Goal: Transaction & Acquisition: Obtain resource

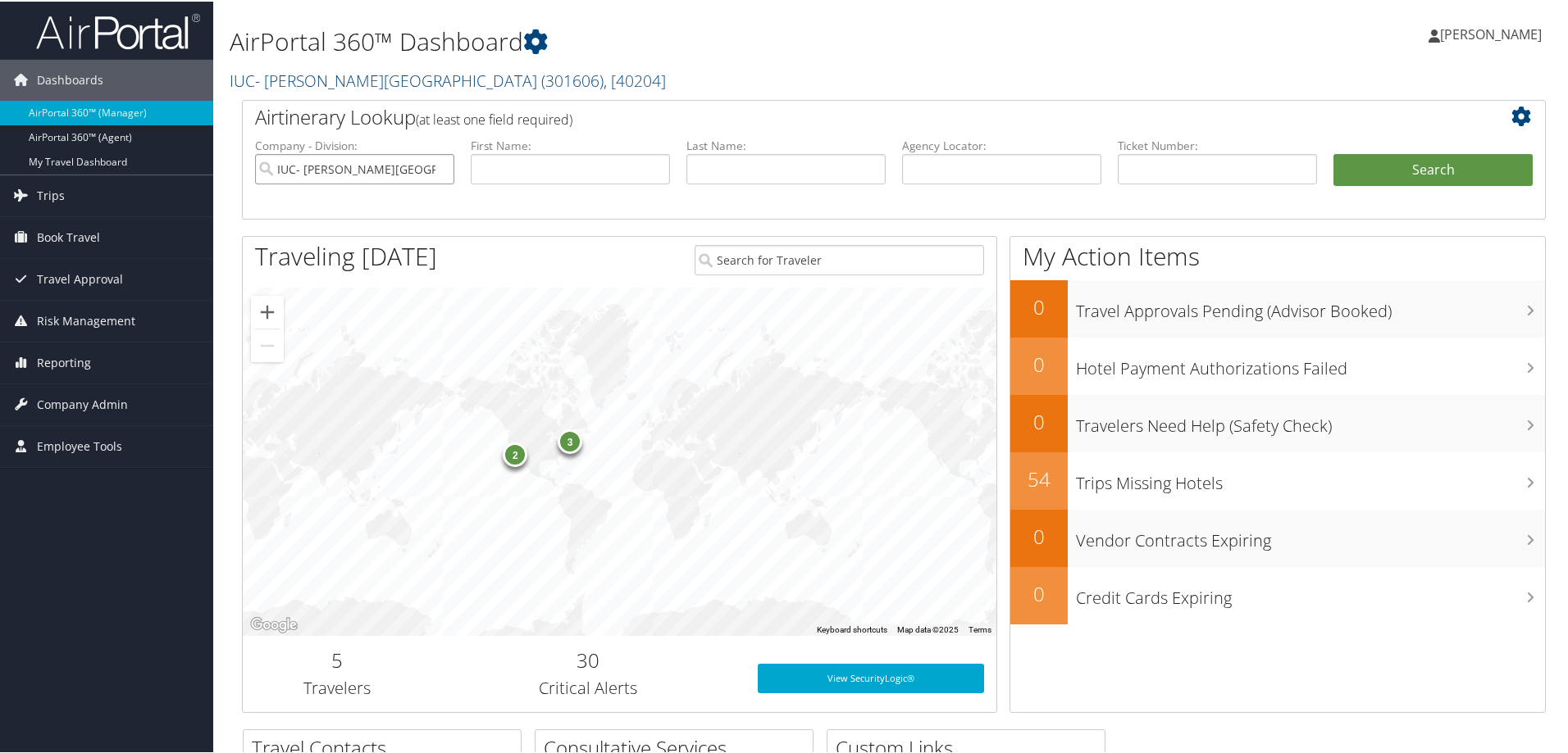
click at [439, 166] on input "IUC- [PERSON_NAME][GEOGRAPHIC_DATA]" at bounding box center [355, 168] width 200 height 30
click at [929, 174] on input "text" at bounding box center [1002, 168] width 200 height 30
paste input "DFHJSG"
type input "DFHJSG"
click at [1334, 152] on button "Search" at bounding box center [1433, 168] width 200 height 33
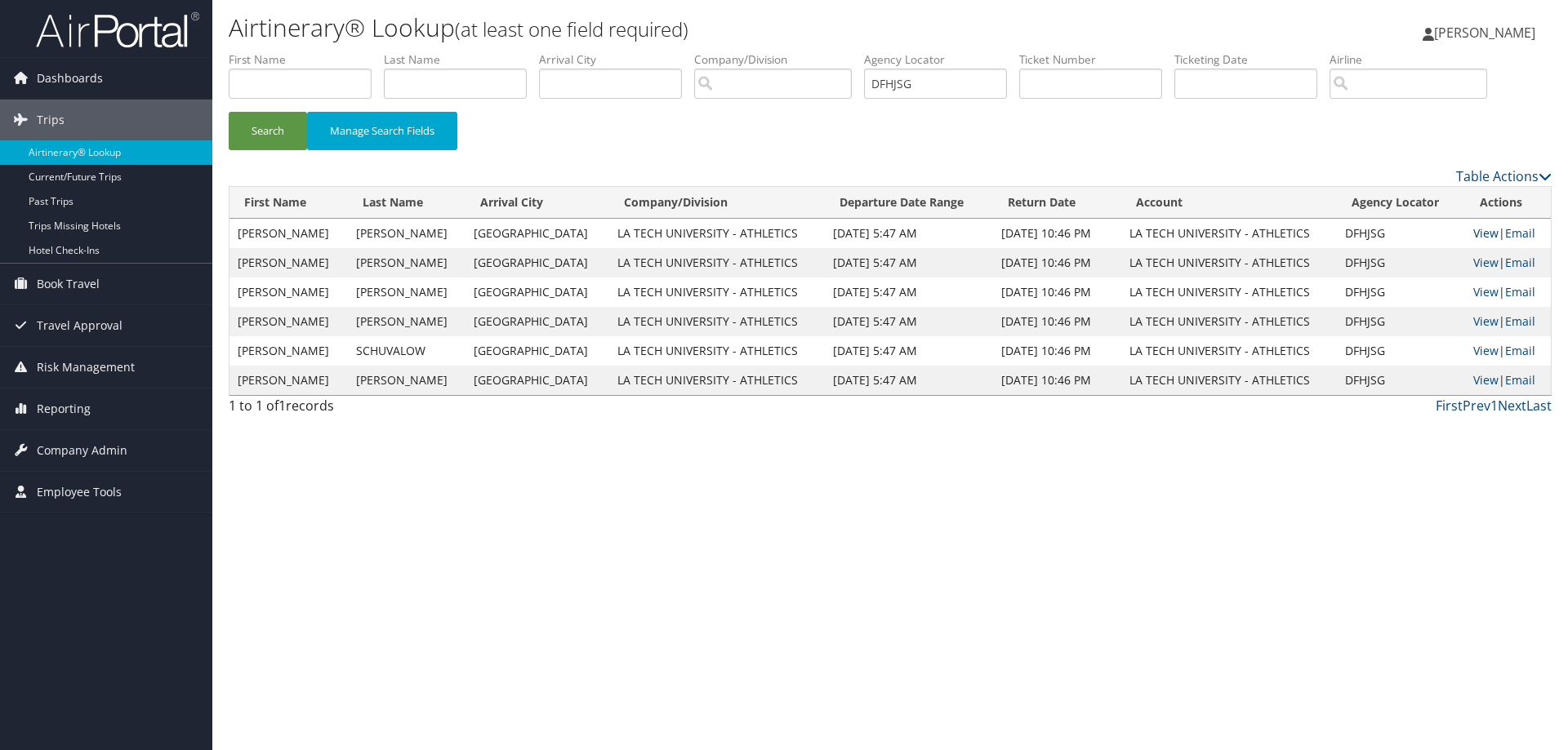
click at [1477, 231] on link "View" at bounding box center [1485, 232] width 25 height 16
click at [123, 24] on img at bounding box center [117, 29] width 163 height 38
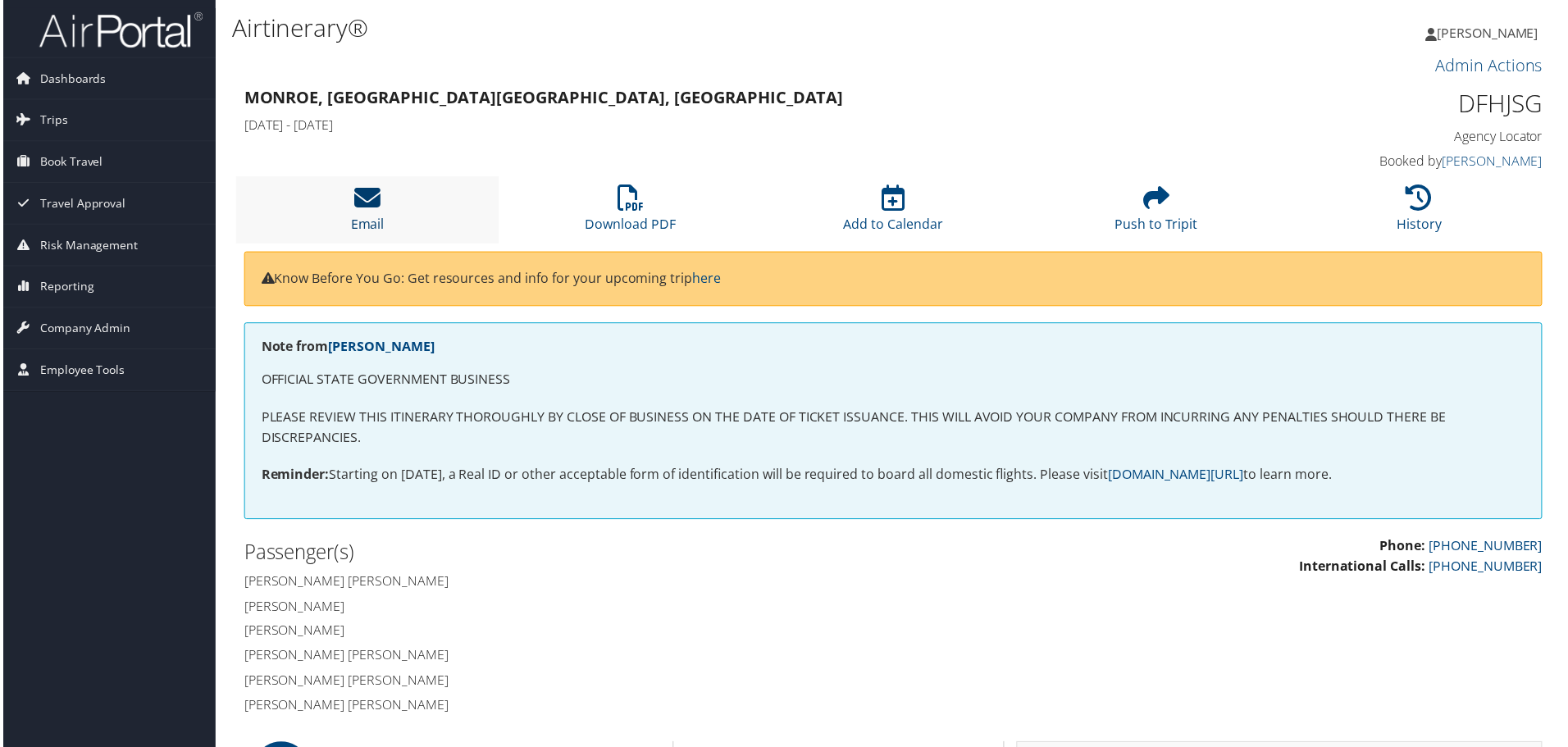
click at [366, 209] on icon at bounding box center [365, 199] width 26 height 26
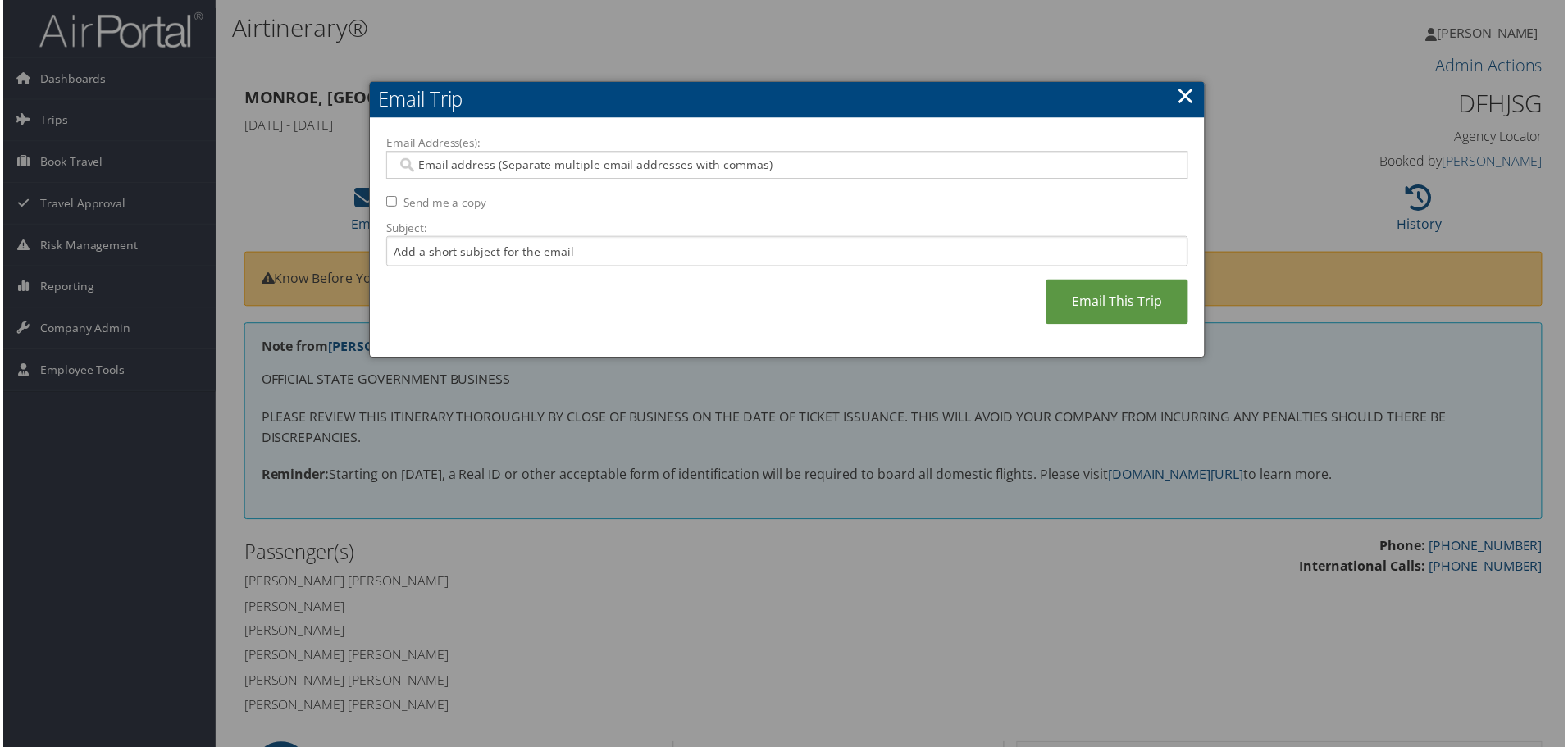
click at [588, 168] on input "Email Address(es):" at bounding box center [787, 165] width 784 height 16
type input "mte"
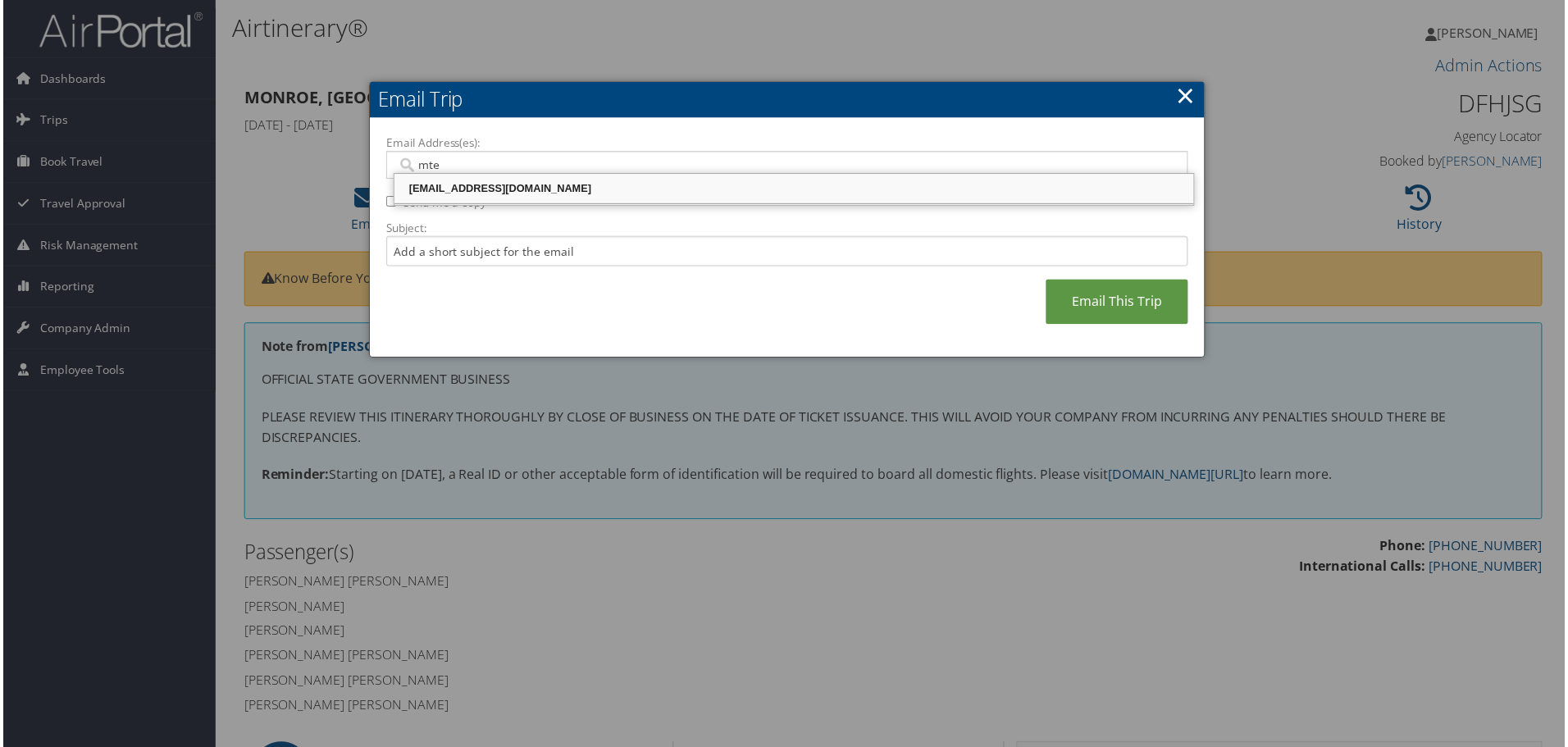
click at [542, 187] on div "MTERRY@LATECH.EDU" at bounding box center [794, 188] width 798 height 16
type input "MTERRY@LATECH.EDU"
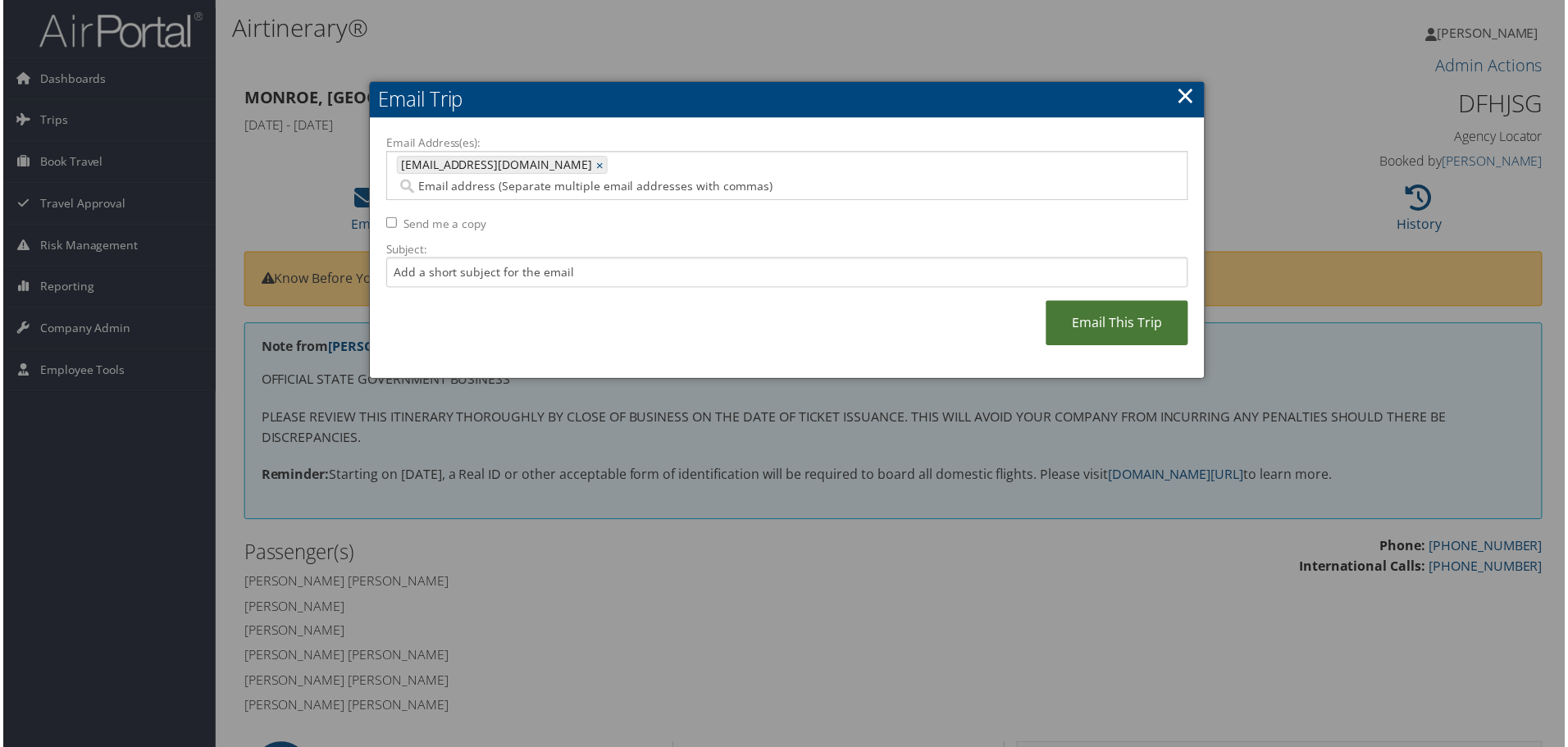
click at [1091, 301] on link "Email This Trip" at bounding box center [1119, 324] width 143 height 45
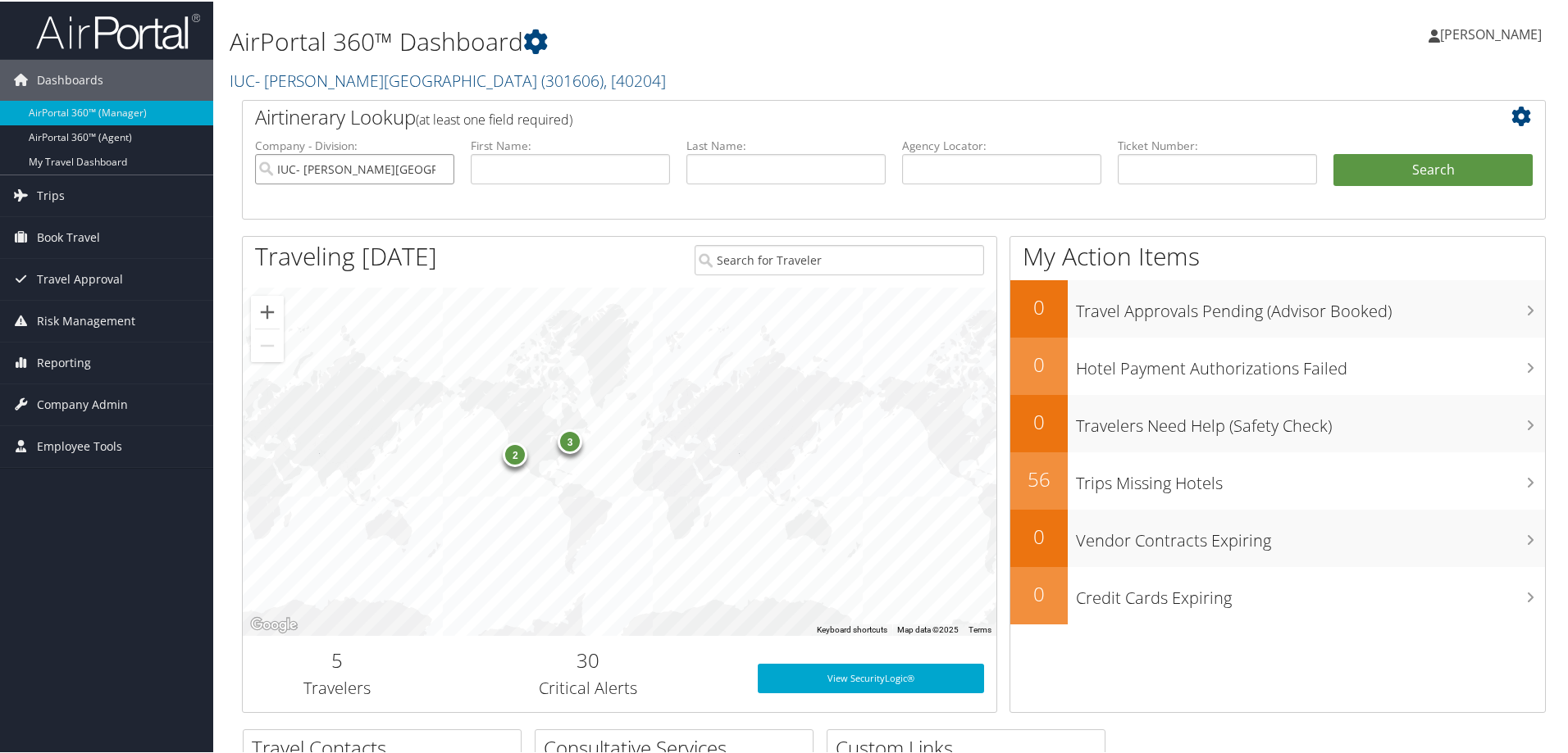
click at [441, 163] on input "IUC- [PERSON_NAME][GEOGRAPHIC_DATA]" at bounding box center [355, 168] width 200 height 30
type input "c"
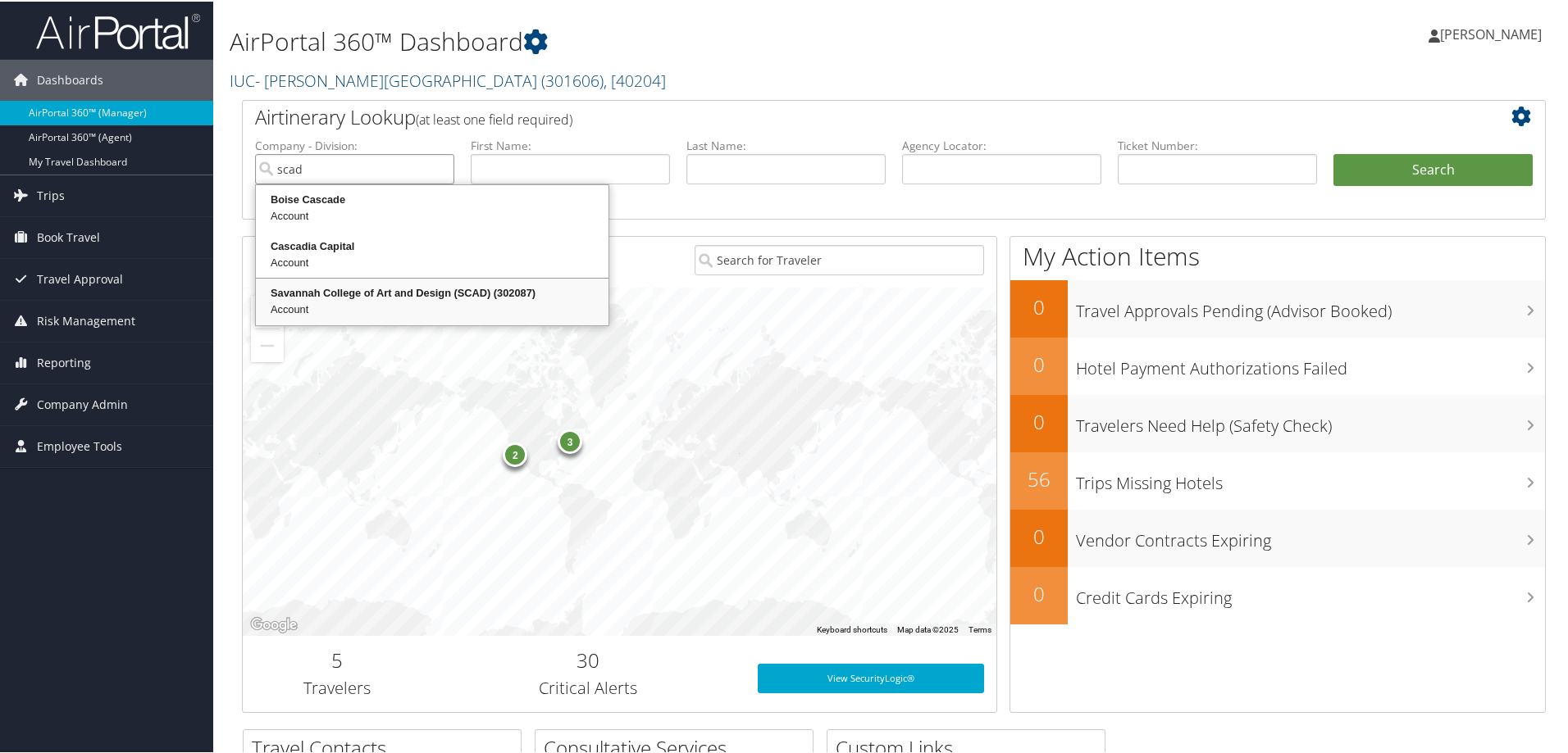
click at [388, 289] on div "Savannah College of Art and Design (SCAD) (302087)" at bounding box center [431, 291] width 348 height 16
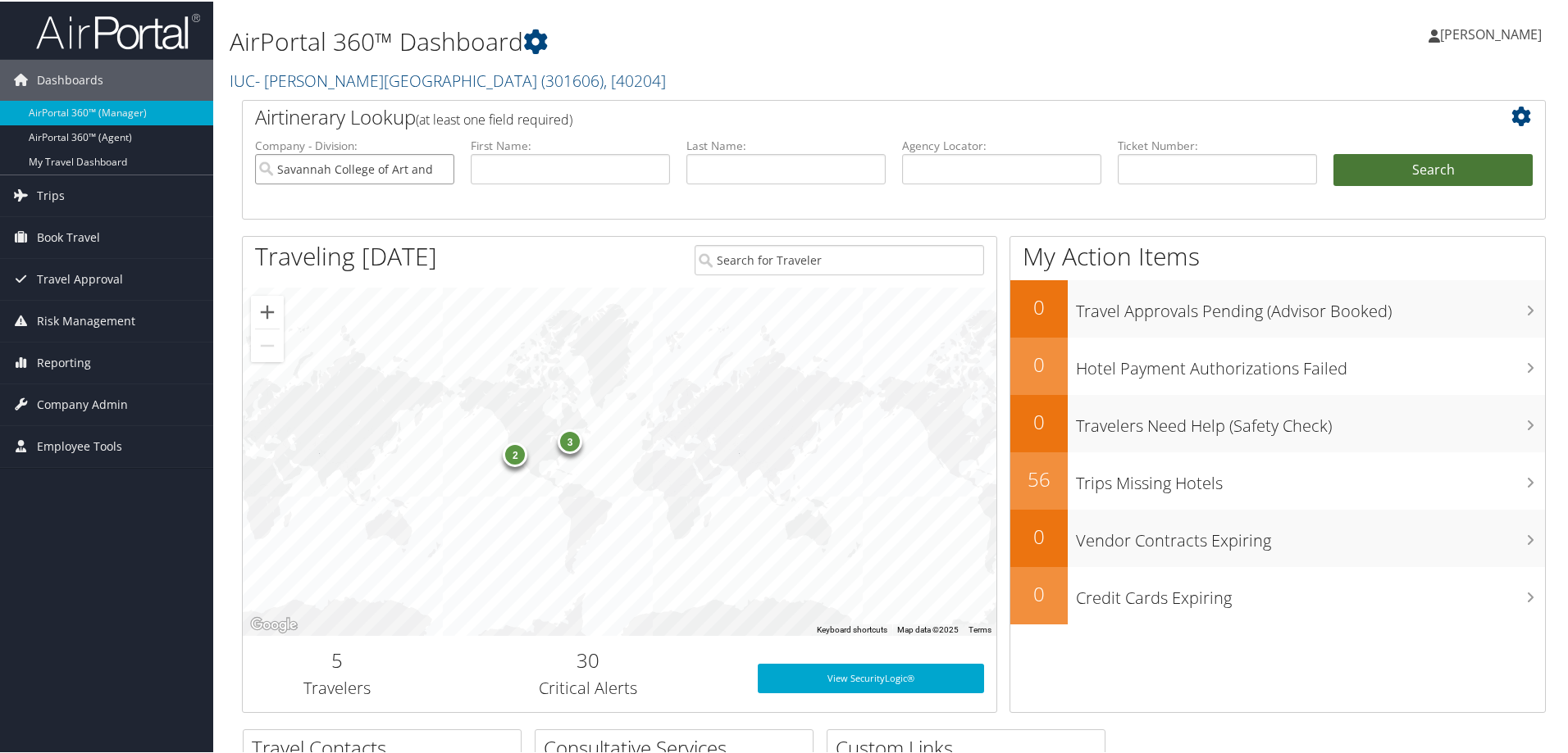
type input "Savannah College of Art and Design (SCAD)"
click at [1359, 155] on button "Search" at bounding box center [1433, 168] width 200 height 33
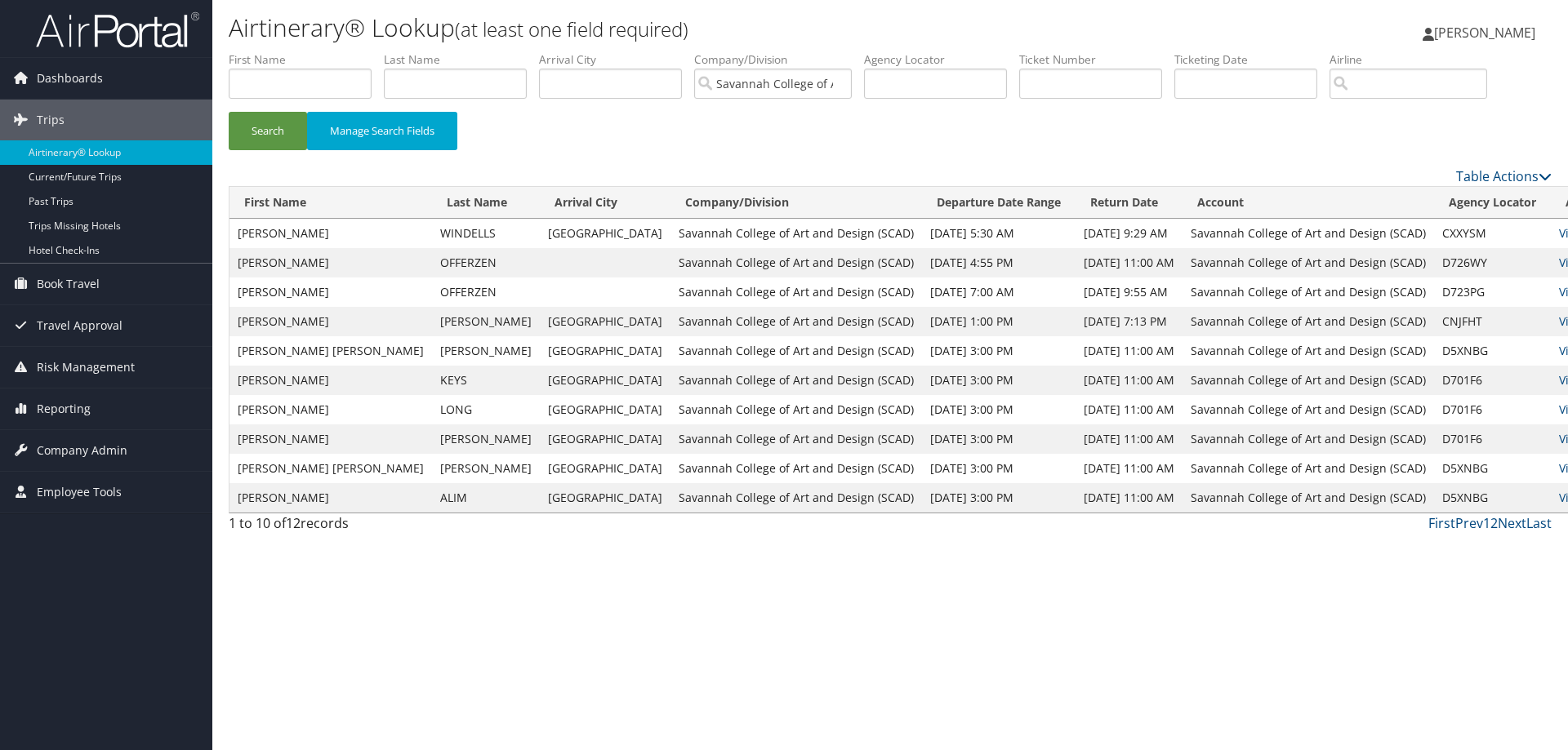
click at [98, 26] on img at bounding box center [117, 29] width 163 height 38
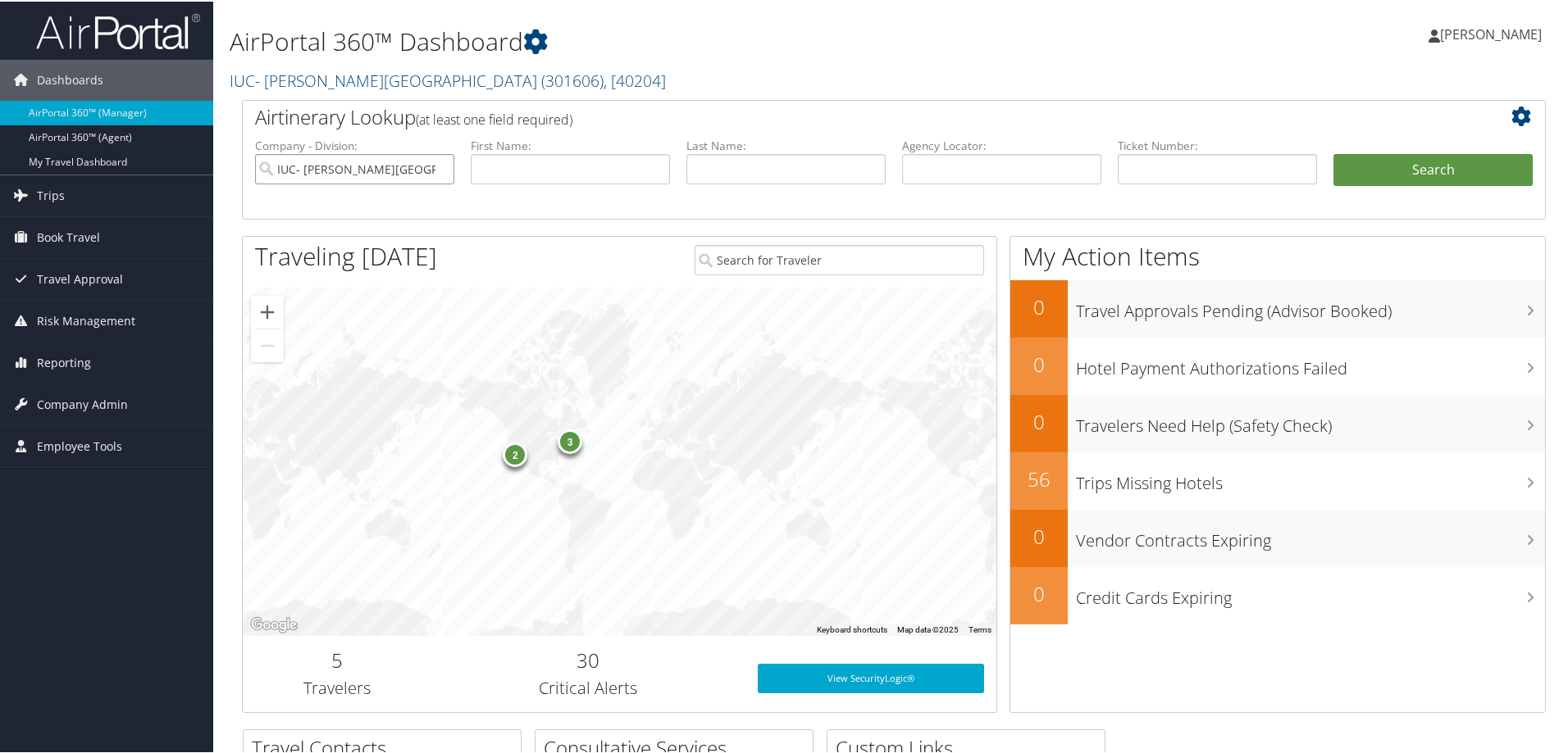
click at [439, 166] on input "IUC- [PERSON_NAME][GEOGRAPHIC_DATA]" at bounding box center [355, 168] width 200 height 30
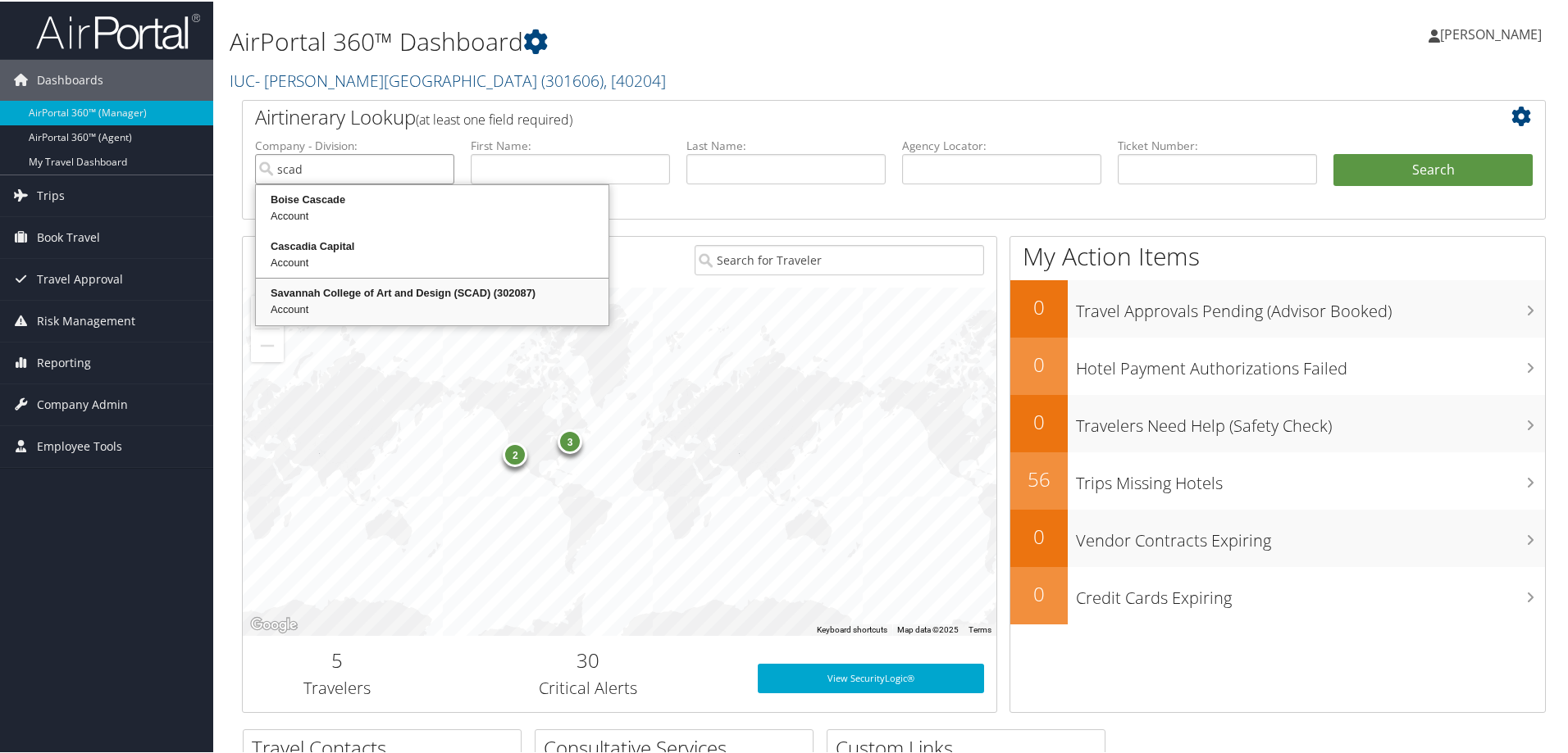
click at [363, 291] on div "Savannah College of Art and Design (SCAD) (302087)" at bounding box center [431, 291] width 348 height 16
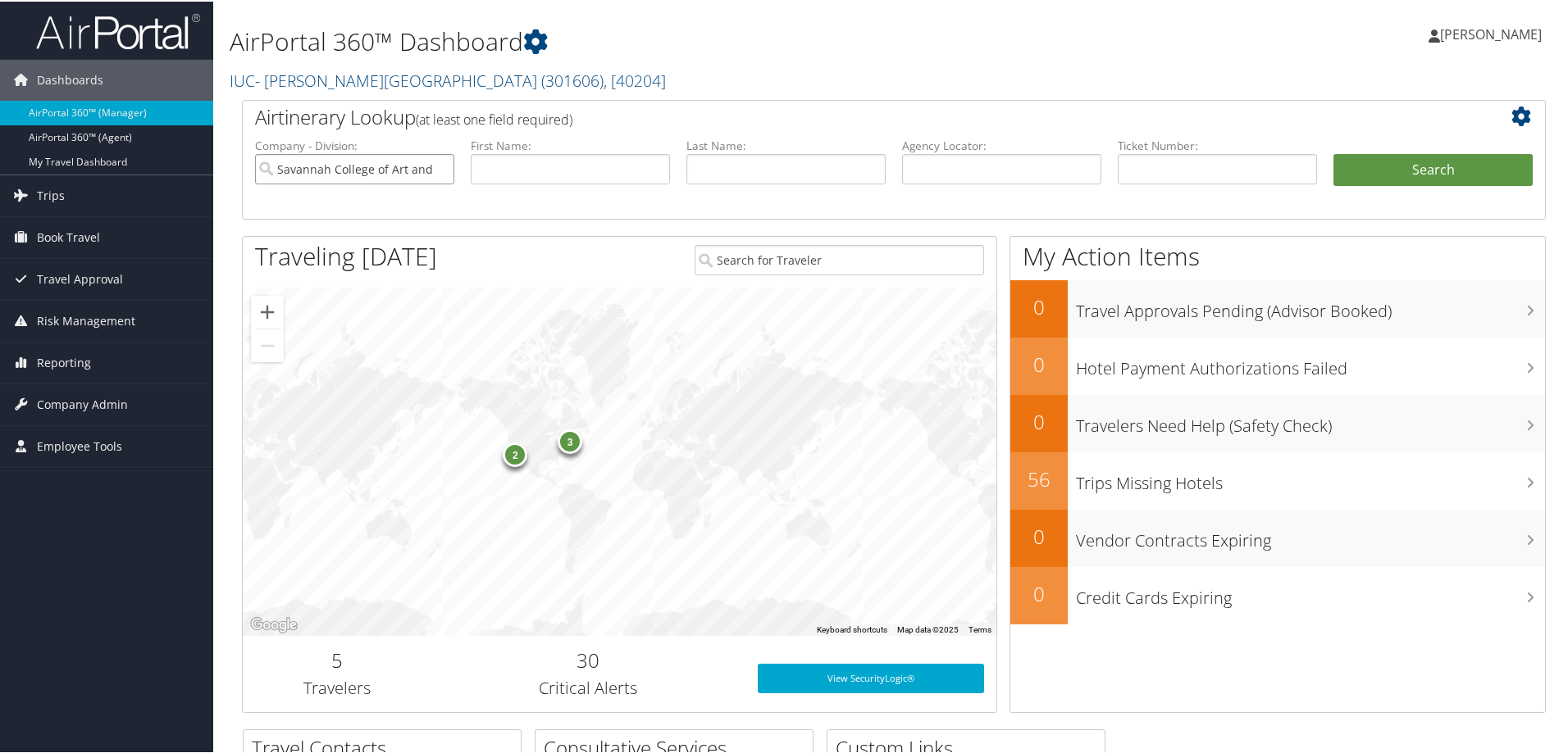
type input "Savannah College of Art and Design (SCAD)"
click at [113, 24] on img at bounding box center [118, 29] width 164 height 39
